Goal: Transaction & Acquisition: Download file/media

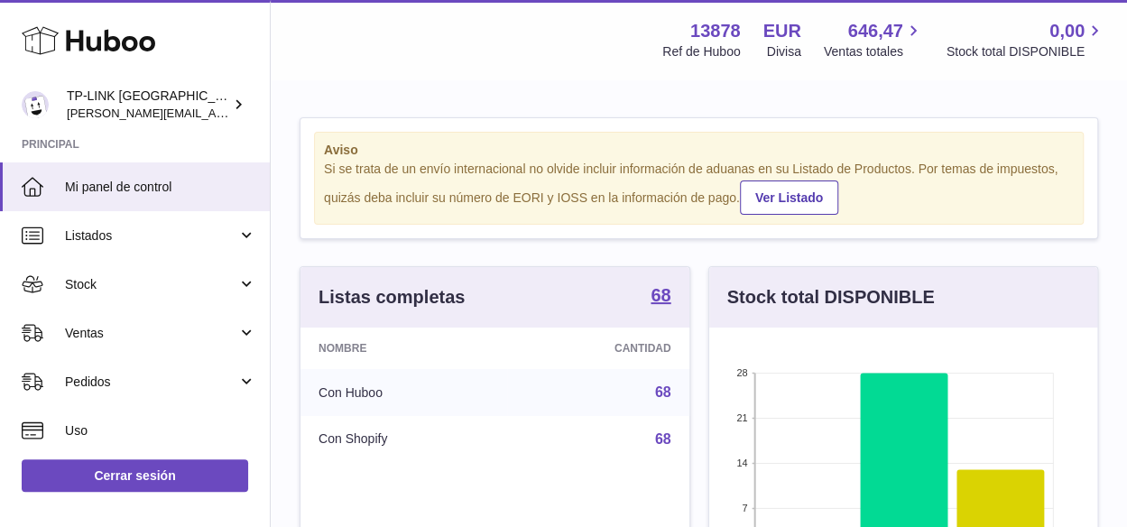
scroll to position [282, 388]
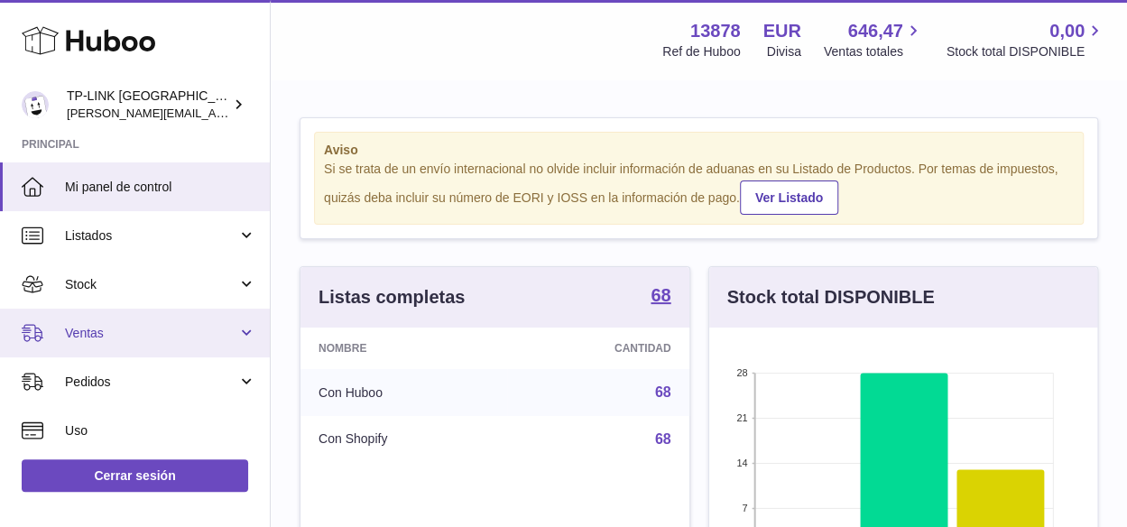
click at [247, 320] on link "Ventas" at bounding box center [135, 333] width 270 height 49
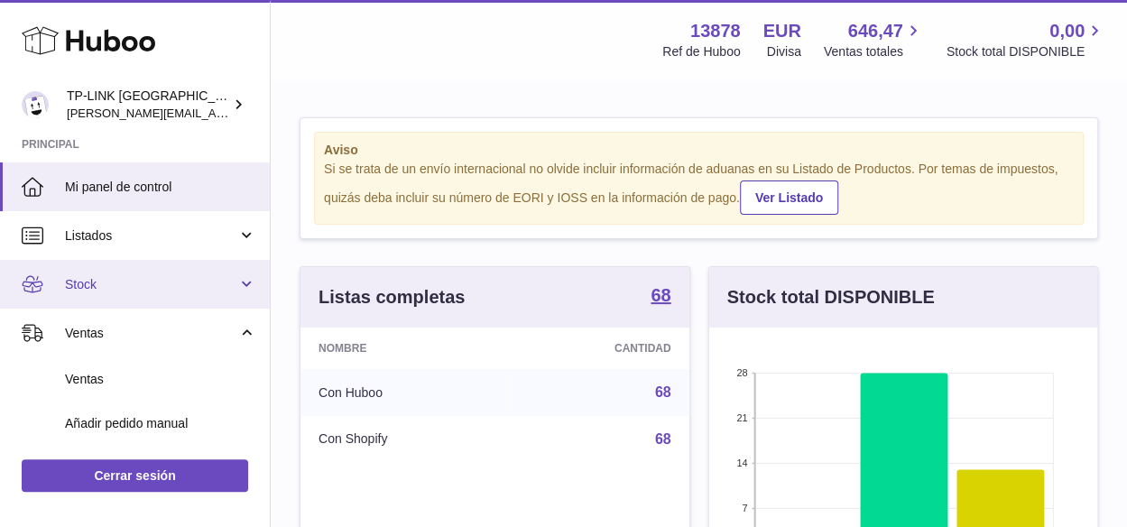
click at [145, 290] on span "Stock" at bounding box center [151, 284] width 172 height 17
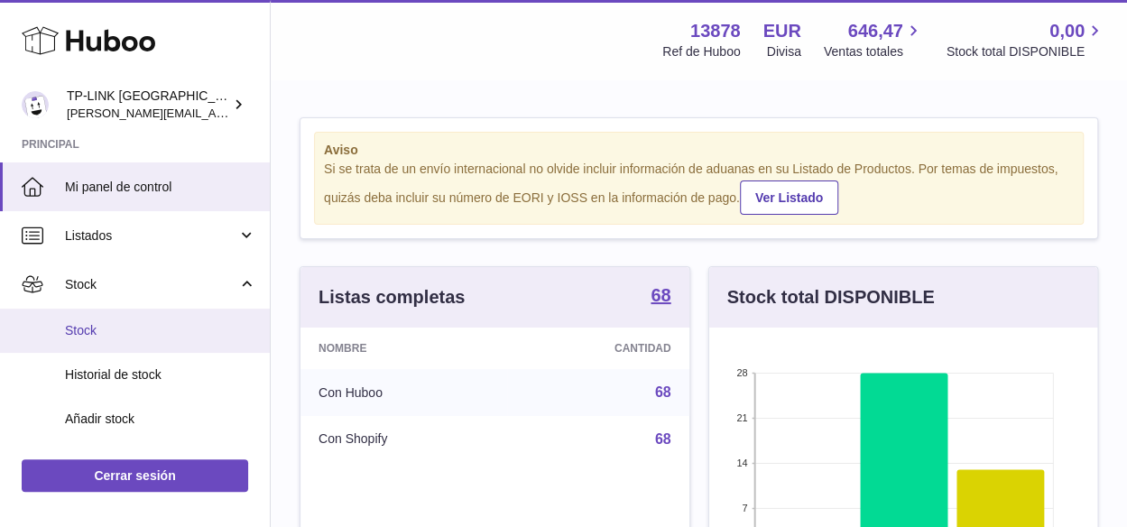
click at [143, 326] on span "Stock" at bounding box center [160, 330] width 191 height 17
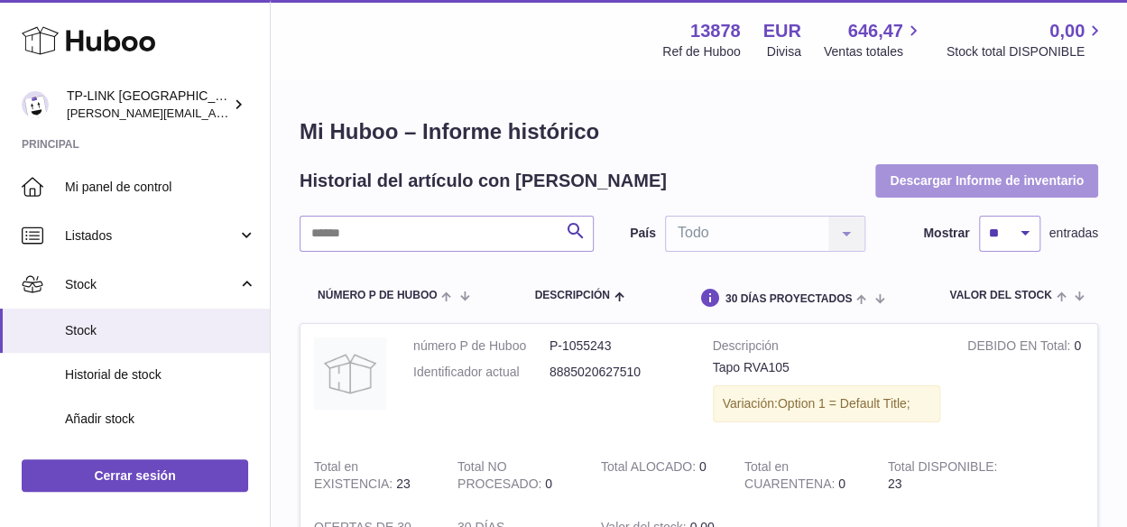
click at [936, 183] on button "Descargar Informe de inventario" at bounding box center [987, 180] width 223 height 32
